Goal: Task Accomplishment & Management: Complete application form

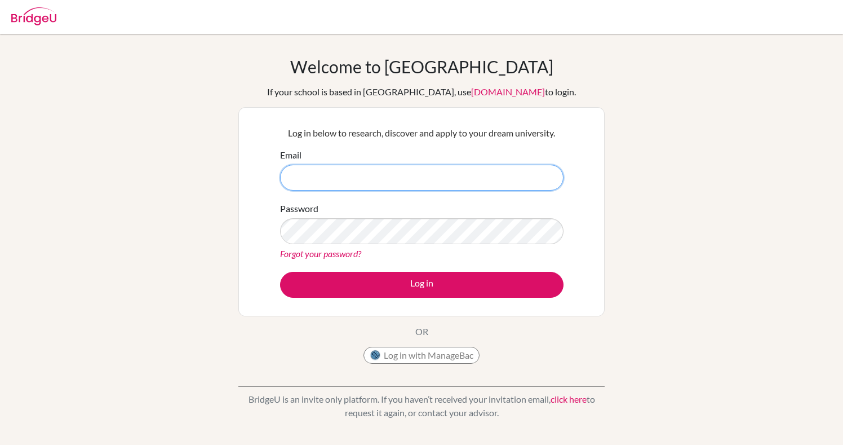
type input "[EMAIL_ADDRESS][DOMAIN_NAME]"
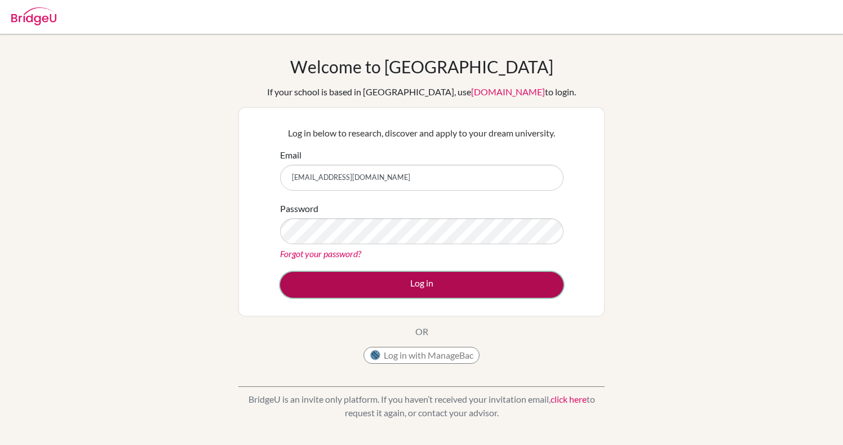
click at [413, 288] on button "Log in" at bounding box center [422, 285] width 284 height 26
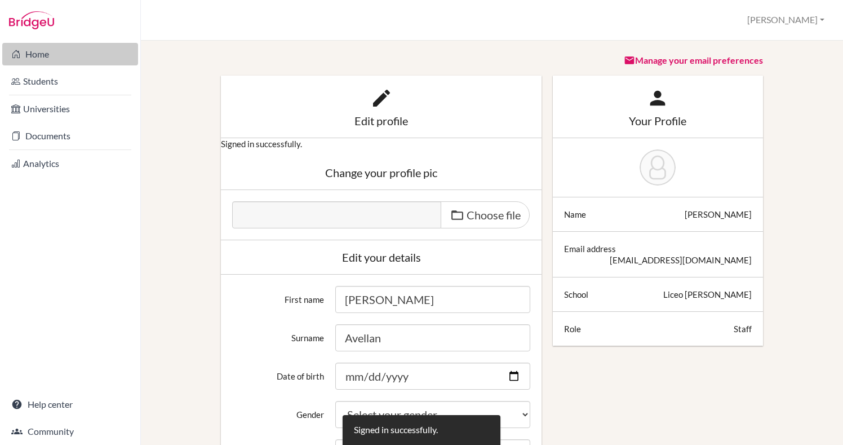
click at [38, 55] on link "Home" at bounding box center [70, 54] width 136 height 23
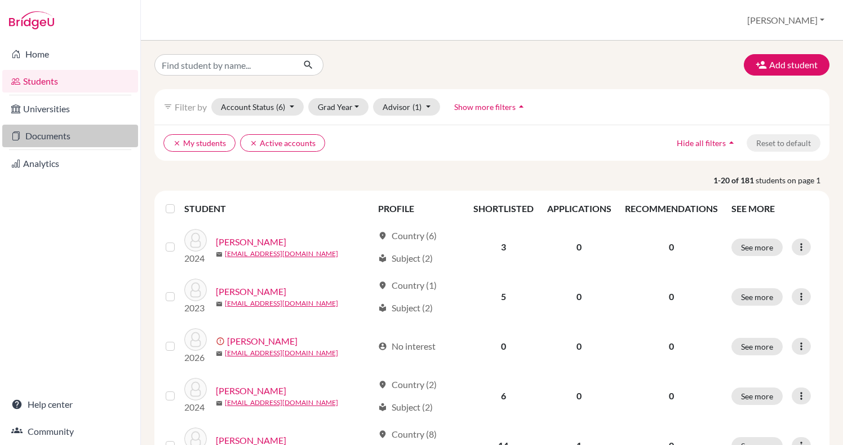
click at [43, 137] on link "Documents" at bounding box center [70, 136] width 136 height 23
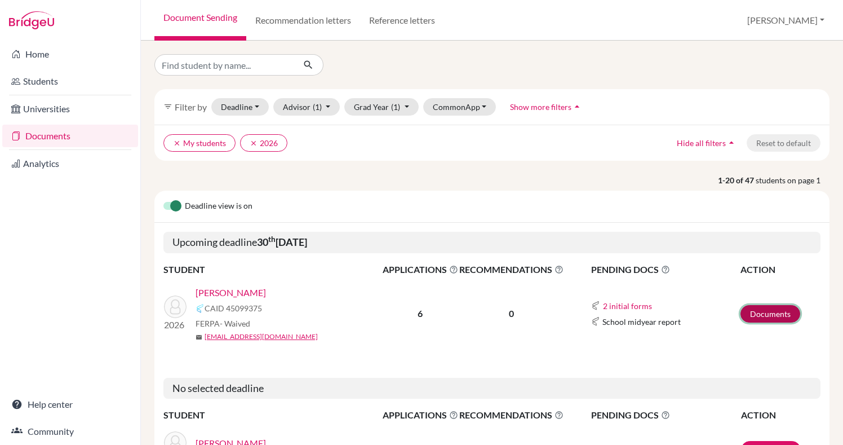
click at [766, 313] on link "Documents" at bounding box center [771, 313] width 60 height 17
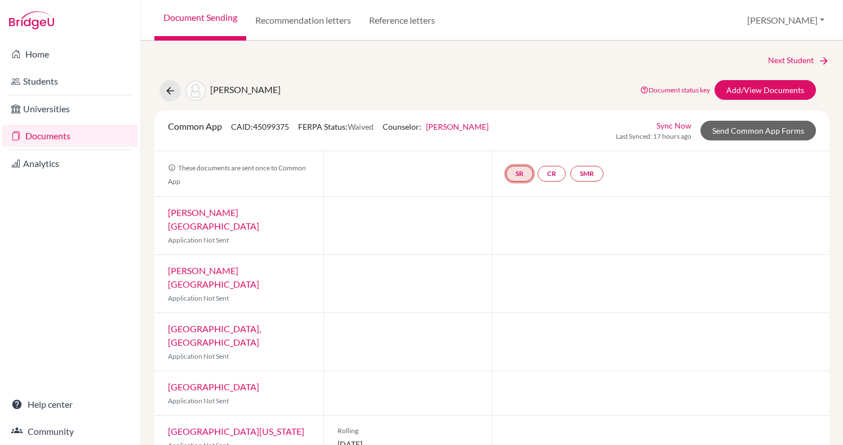
click at [524, 180] on link "SR" at bounding box center [519, 174] width 27 height 16
click at [523, 121] on h3 "School report" at bounding box center [520, 119] width 66 height 20
click at [520, 139] on link "School report" at bounding box center [520, 140] width 48 height 10
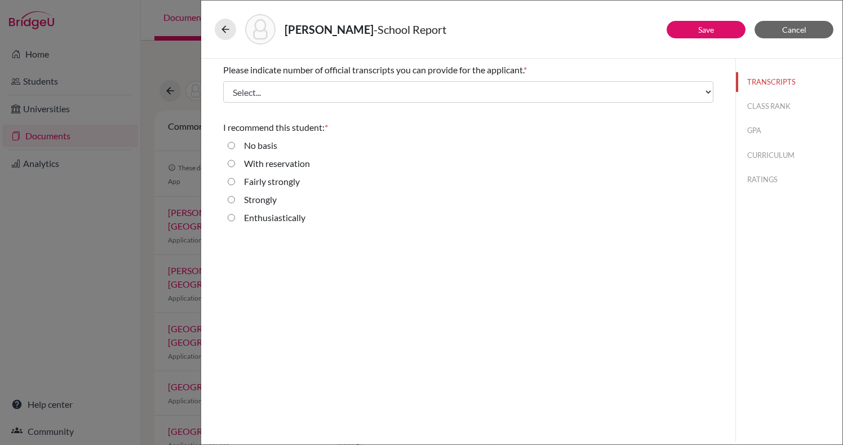
click at [241, 226] on div "Enthusiastically" at bounding box center [270, 220] width 70 height 18
click at [234, 222] on input "Enthusiastically" at bounding box center [231, 218] width 7 height 14
radio input "true"
click at [770, 104] on button "CLASS RANK" at bounding box center [789, 106] width 107 height 20
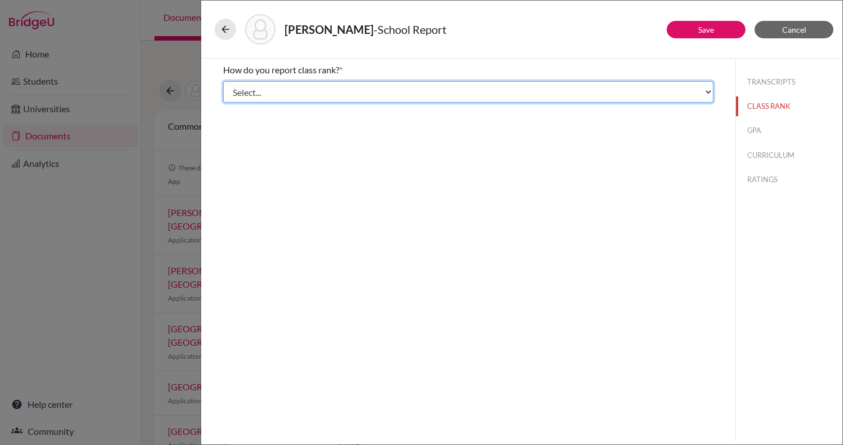
click at [663, 96] on select "Select... Exact Decile Quintile Quartile None" at bounding box center [468, 91] width 490 height 21
select select "5"
click at [223, 81] on select "Select... Exact Decile Quintile Quartile None" at bounding box center [468, 91] width 490 height 21
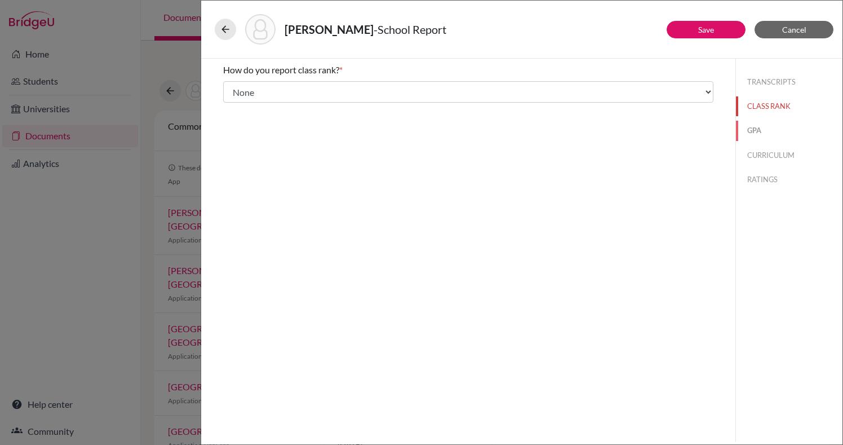
click at [752, 130] on button "GPA" at bounding box center [789, 131] width 107 height 20
click at [337, 88] on div "Yes" at bounding box center [468, 90] width 490 height 18
click at [294, 94] on div "Yes" at bounding box center [468, 90] width 490 height 18
click at [232, 85] on input "Yes" at bounding box center [231, 88] width 7 height 14
radio input "true"
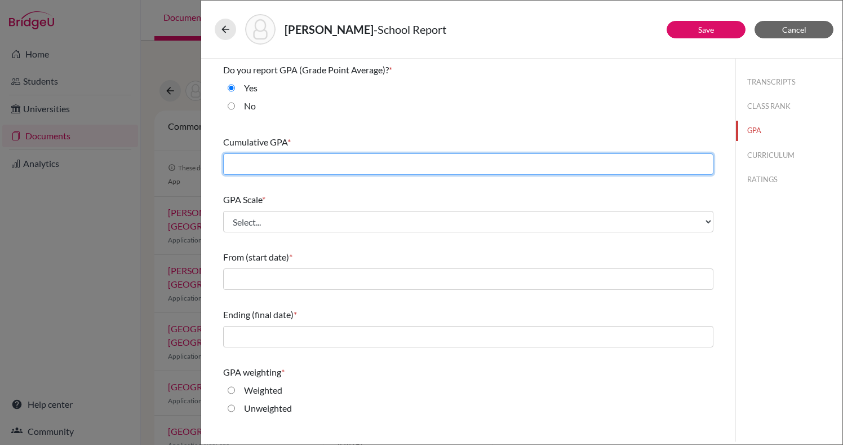
click at [394, 169] on input "text" at bounding box center [468, 163] width 490 height 21
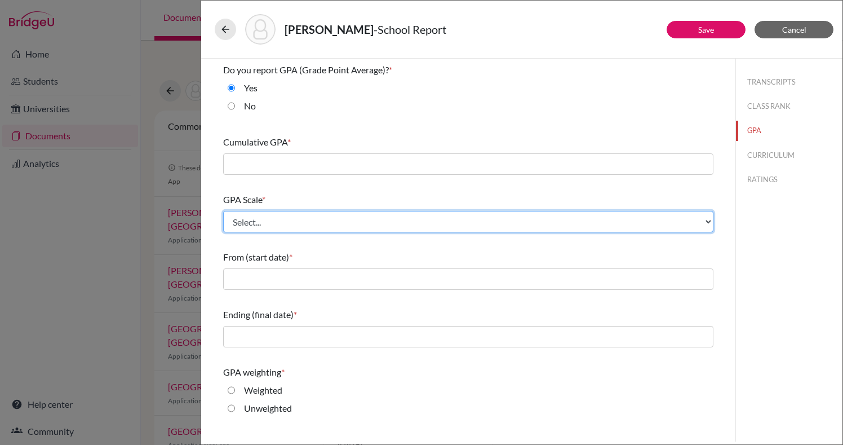
click at [372, 223] on select "Select... 4 5 6 7 8 9 10 11 12 13 14 15 16 17 18 19 20 100" at bounding box center [468, 221] width 490 height 21
click at [223, 211] on select "Select... 4 5 6 7 8 9 10 11 12 13 14 15 16 17 18 19 20 100" at bounding box center [468, 221] width 490 height 21
click at [349, 228] on select "Select... 4 5 6 7 8 9 10 11 12 13 14 15 16 17 18 19 20 100" at bounding box center [468, 221] width 490 height 21
click at [223, 211] on select "Select... 4 5 6 7 8 9 10 11 12 13 14 15 16 17 18 19 20 100" at bounding box center [468, 221] width 490 height 21
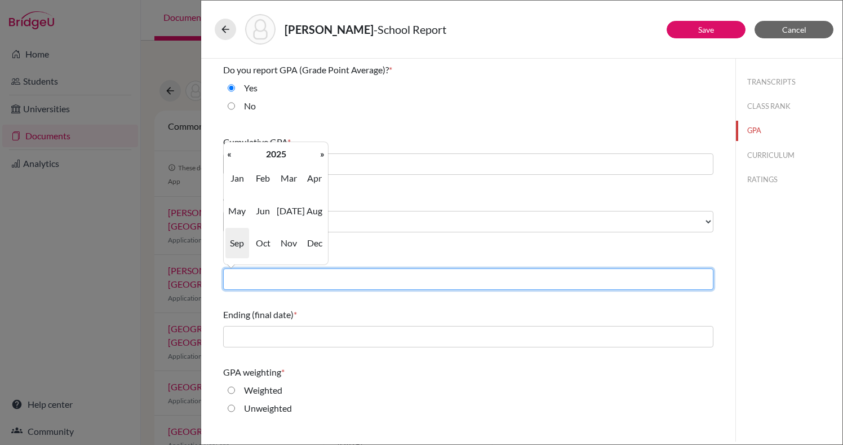
click at [328, 283] on input "text" at bounding box center [468, 278] width 490 height 21
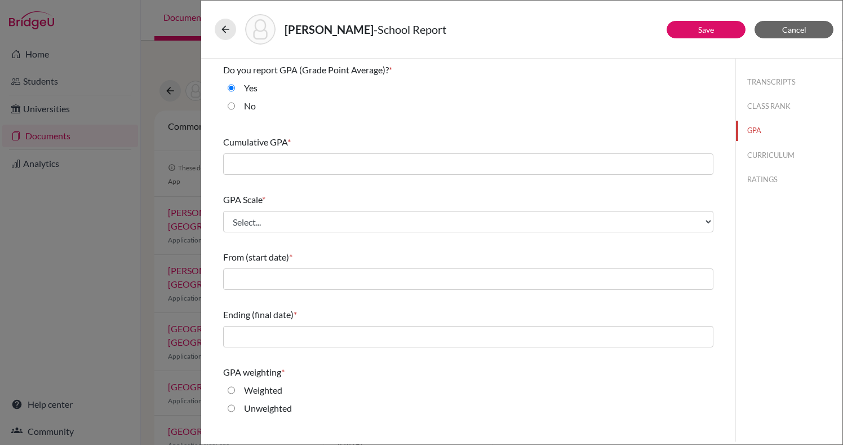
click at [396, 129] on div "Do you report GPA (Grade Point Average)? * Yes No Cumulative GPA * GPA Scale * …" at bounding box center [468, 299] width 490 height 480
